Goal: Transaction & Acquisition: Purchase product/service

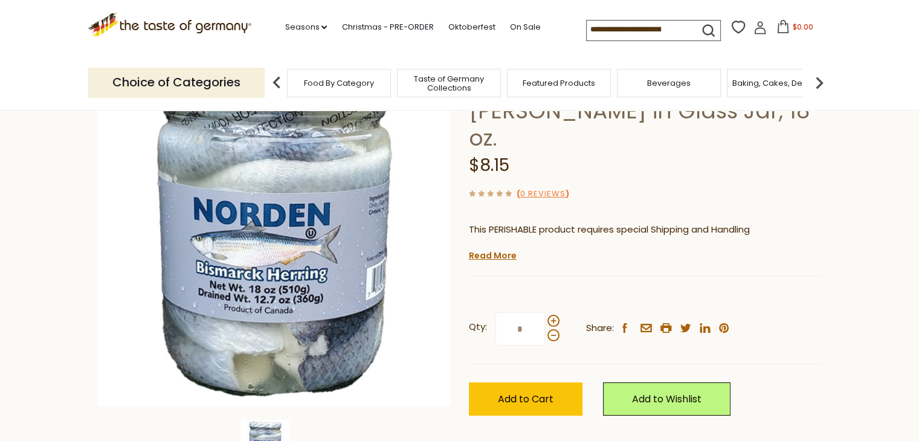
scroll to position [123, 0]
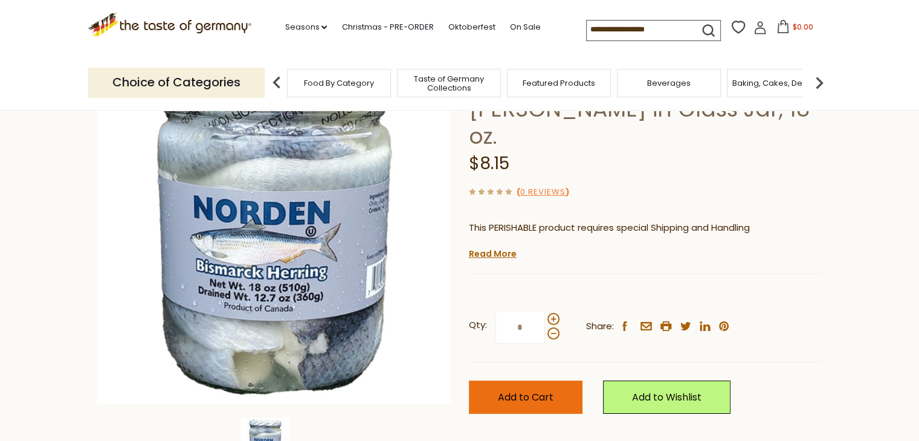
click at [557, 381] on button "Add to Cart" at bounding box center [526, 397] width 114 height 33
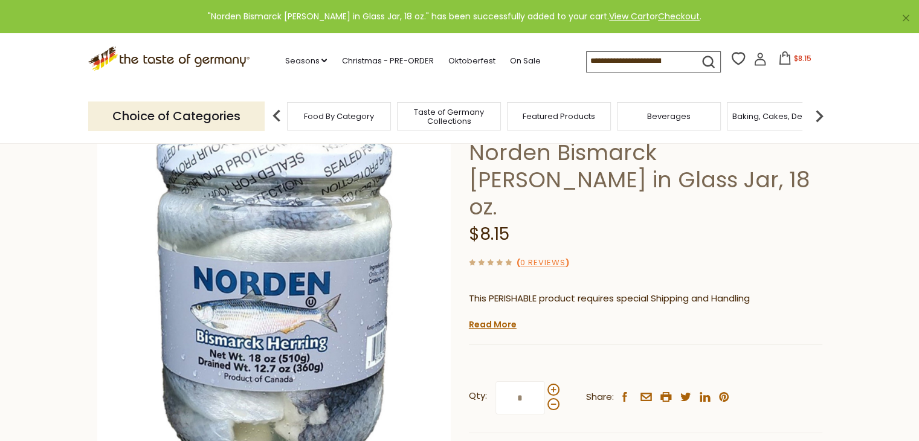
scroll to position [0, 0]
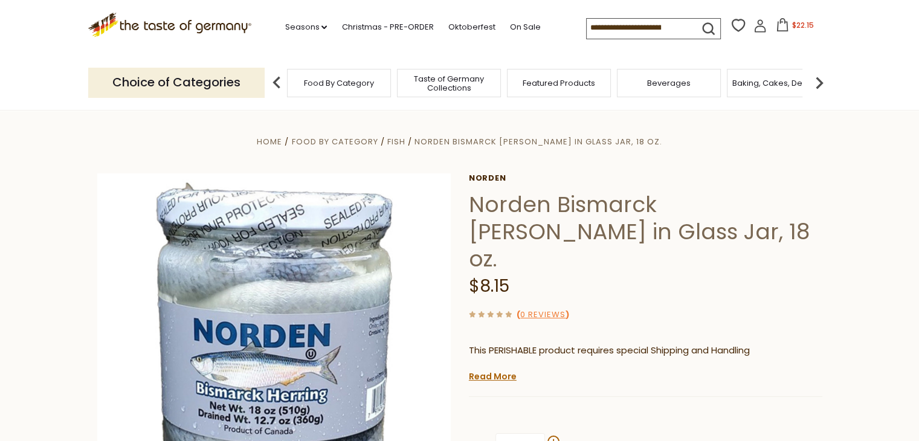
click at [358, 116] on section "Home Food By Category Fish Norden [GEOGRAPHIC_DATA][PERSON_NAME] in [GEOGRAPHIC…" at bounding box center [459, 378] width 919 height 537
click at [406, 143] on span "Fish" at bounding box center [396, 141] width 18 height 11
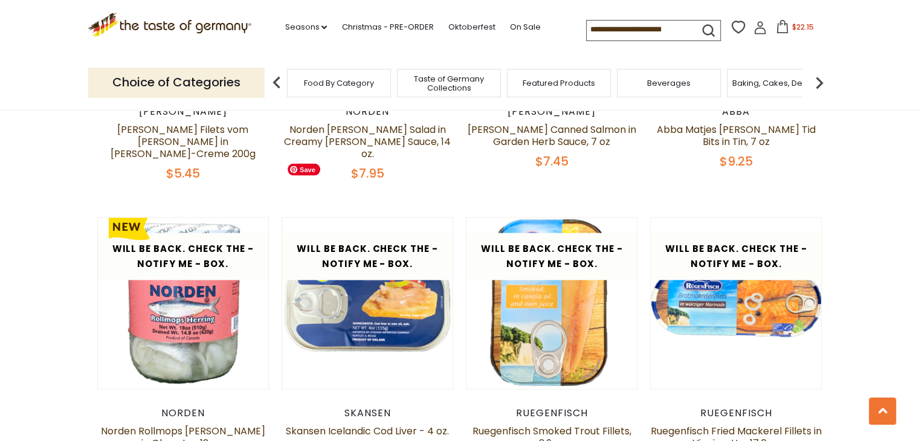
scroll to position [2633, 0]
